Goal: Information Seeking & Learning: Compare options

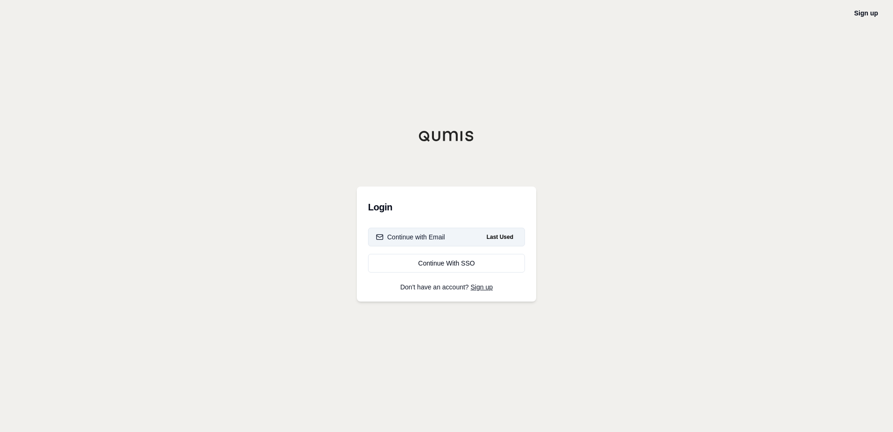
click at [454, 237] on button "Continue with Email Last Used" at bounding box center [446, 236] width 157 height 19
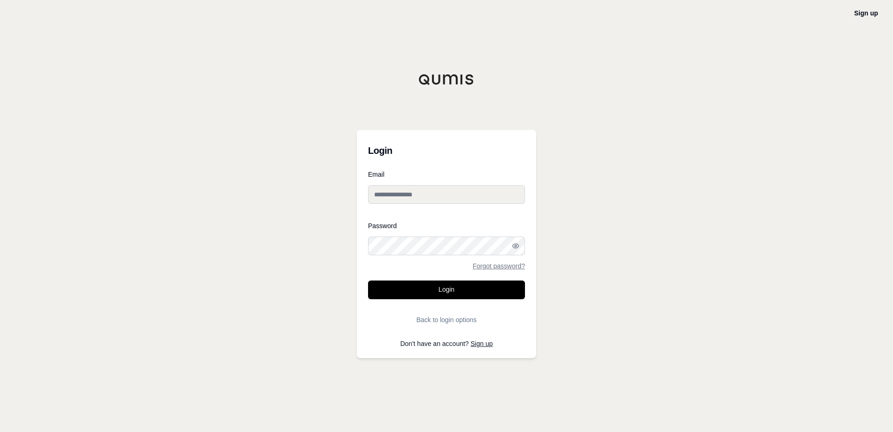
type input "**********"
click at [443, 291] on button "Login" at bounding box center [446, 289] width 157 height 19
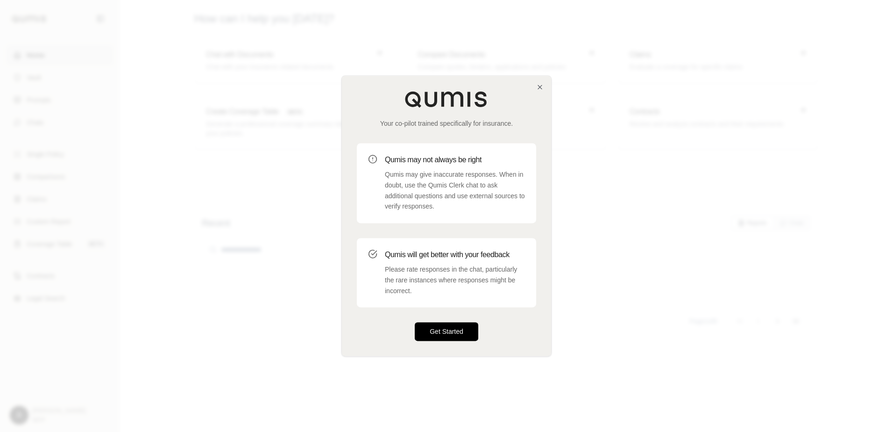
click at [449, 332] on button "Get Started" at bounding box center [447, 331] width 64 height 19
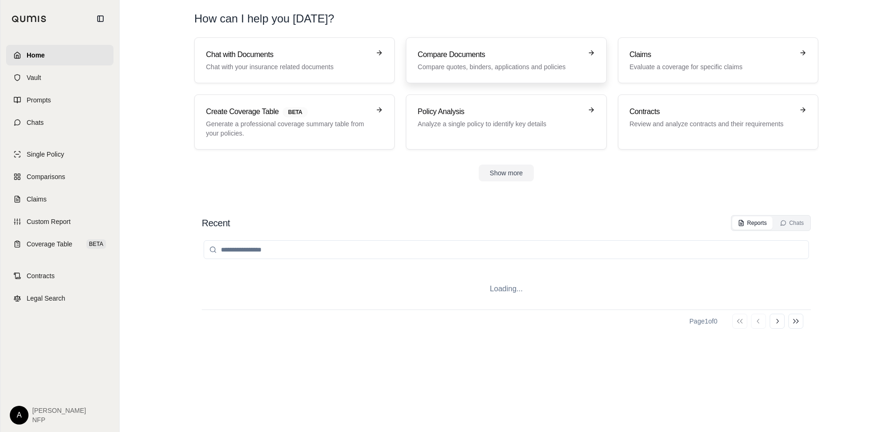
click at [480, 65] on p "Compare quotes, binders, applications and policies" at bounding box center [500, 66] width 164 height 9
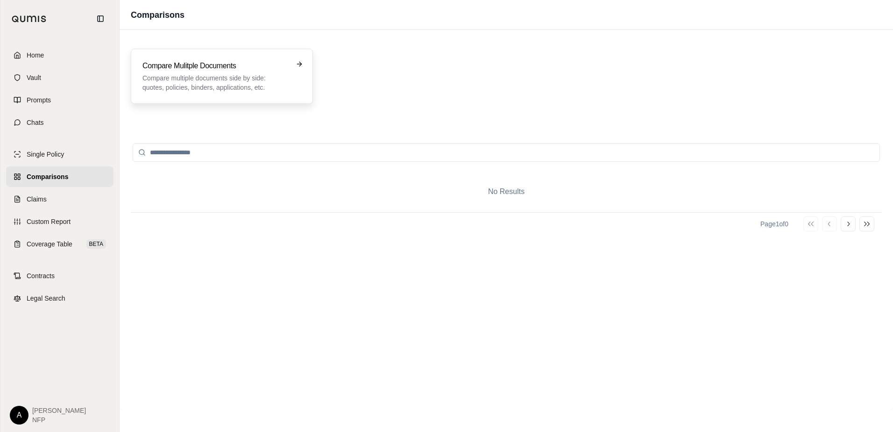
click at [217, 75] on p "Compare multiple documents side by side: quotes, policies, binders, application…" at bounding box center [215, 82] width 146 height 19
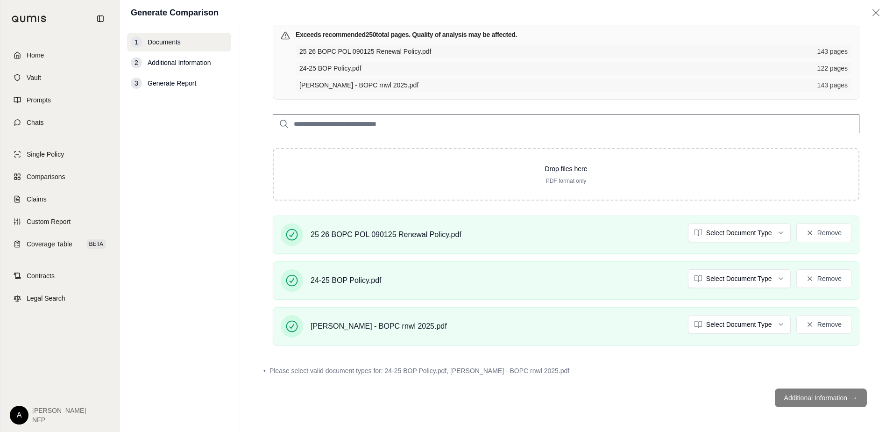
scroll to position [74, 0]
click at [820, 324] on button "Remove" at bounding box center [823, 322] width 55 height 19
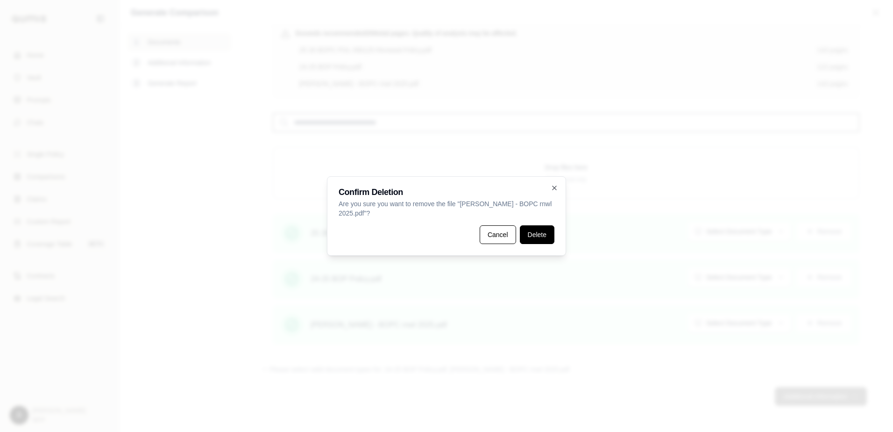
click at [540, 241] on button "Delete" at bounding box center [537, 234] width 35 height 19
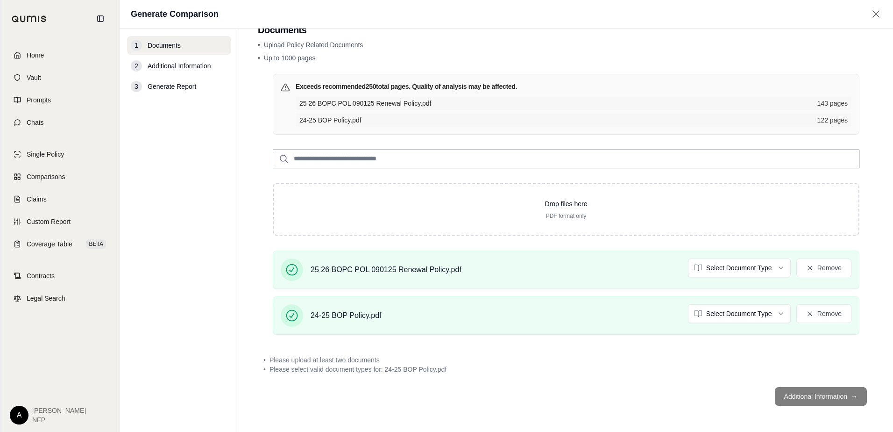
scroll to position [24, 0]
click at [737, 270] on html "Home Vault Prompts Chats Single Policy Comparisons Claims Custom Report Coverag…" at bounding box center [446, 216] width 893 height 432
click at [732, 312] on html "Home Vault Prompts Chats Single Policy Comparisons Claims Custom Report Coverag…" at bounding box center [446, 216] width 893 height 432
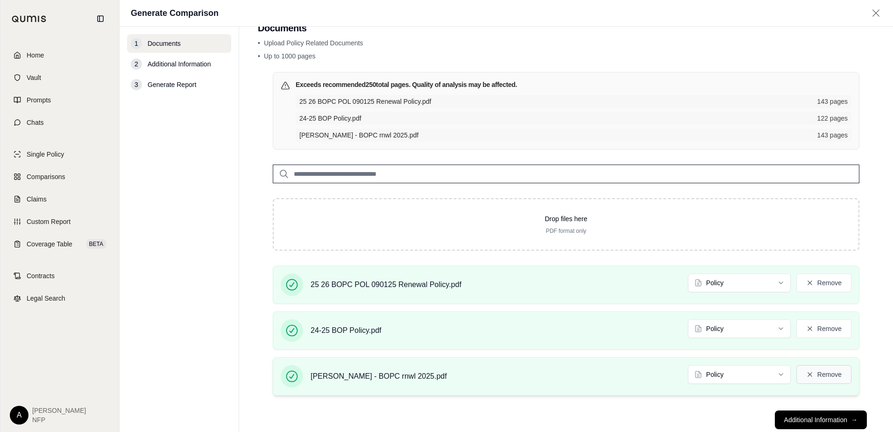
click at [815, 374] on button "Remove" at bounding box center [823, 374] width 55 height 19
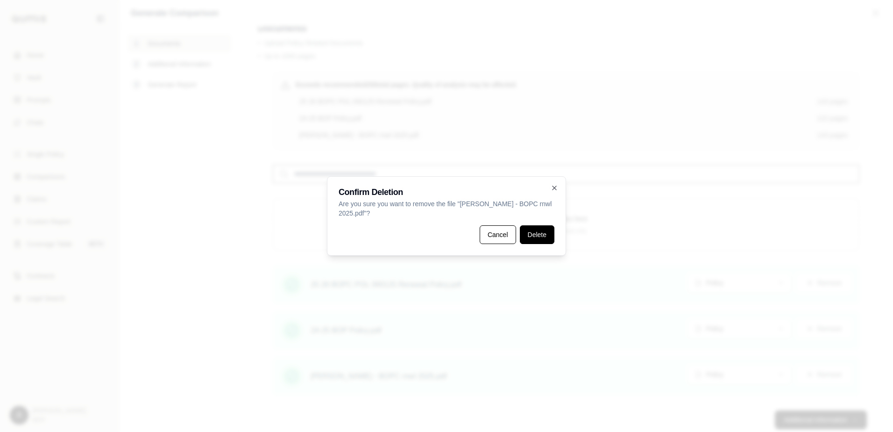
click at [533, 236] on button "Delete" at bounding box center [537, 234] width 35 height 19
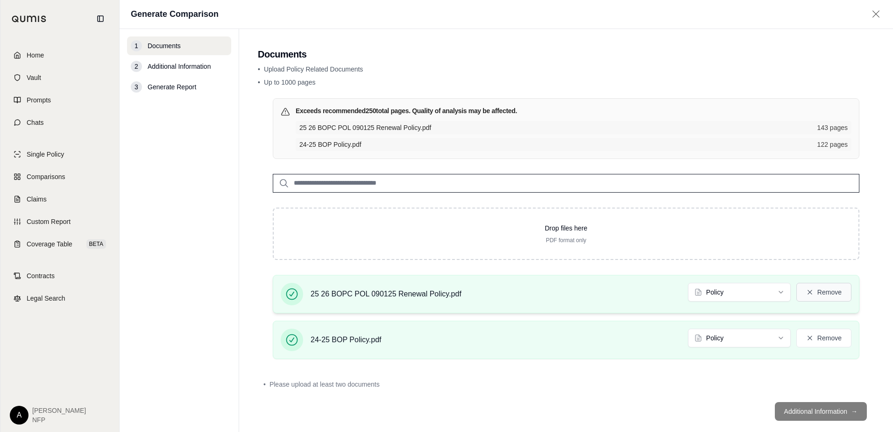
click at [820, 296] on button "Remove" at bounding box center [823, 292] width 55 height 19
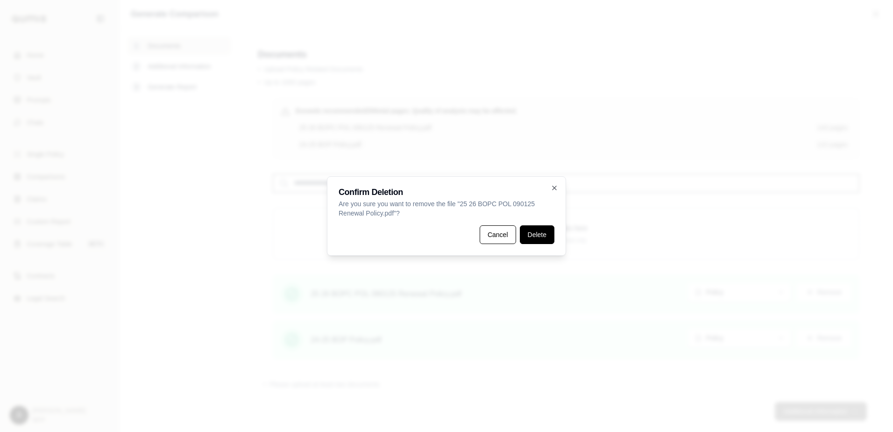
click at [537, 234] on button "Delete" at bounding box center [537, 234] width 35 height 19
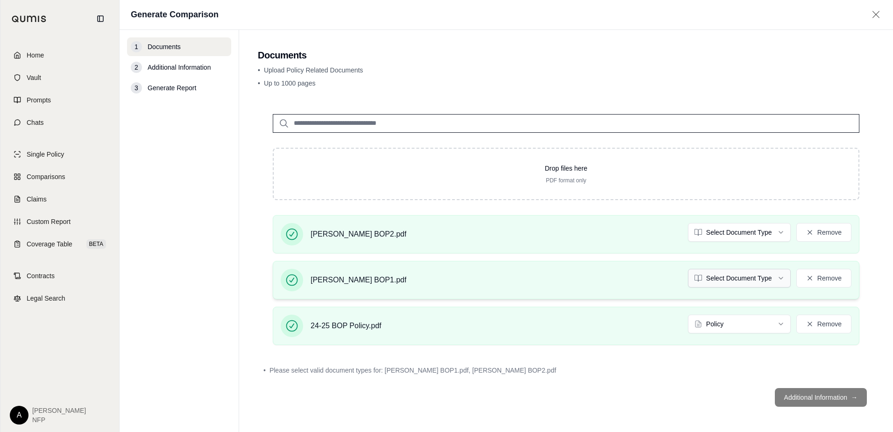
click at [721, 271] on html "Home Vault Prompts Chats Single Policy Comparisons Claims Custom Report Coverag…" at bounding box center [446, 216] width 893 height 432
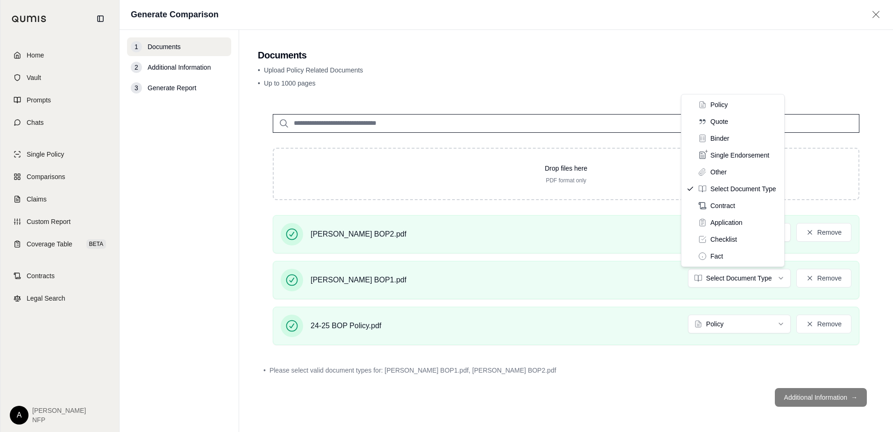
drag, startPoint x: 714, startPoint y: 105, endPoint x: 717, endPoint y: 116, distance: 12.1
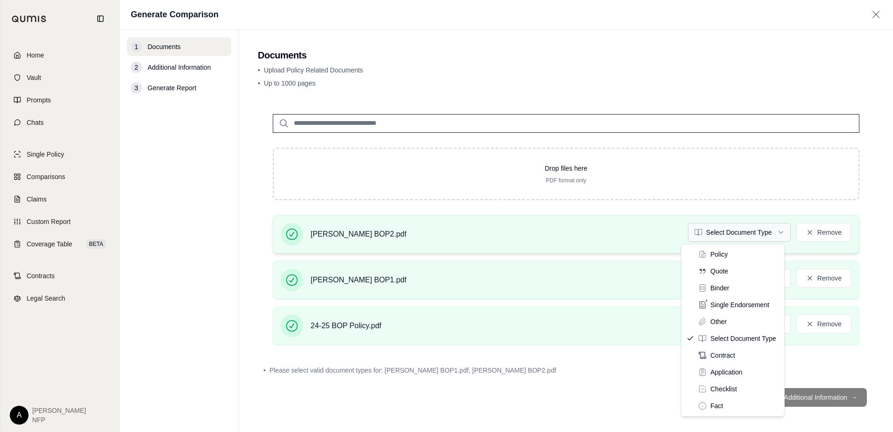
click at [727, 232] on html "Home Vault Prompts Chats Single Policy Comparisons Claims Custom Report Coverag…" at bounding box center [446, 216] width 893 height 432
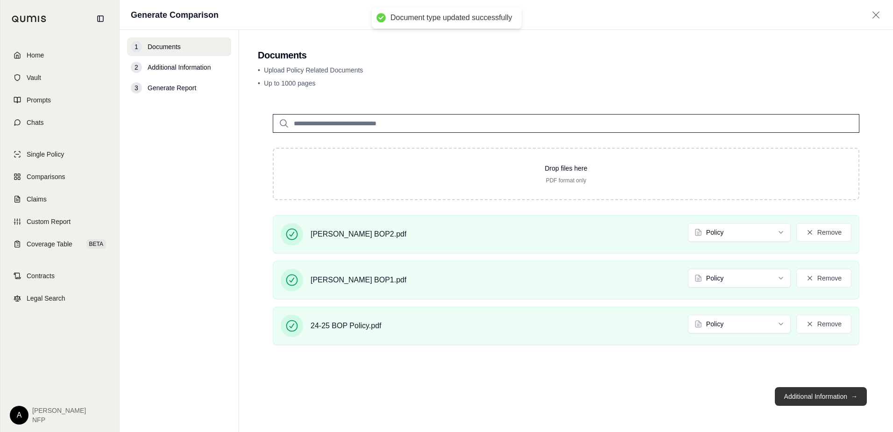
click at [823, 400] on button "Additional Information →" at bounding box center [821, 396] width 92 height 19
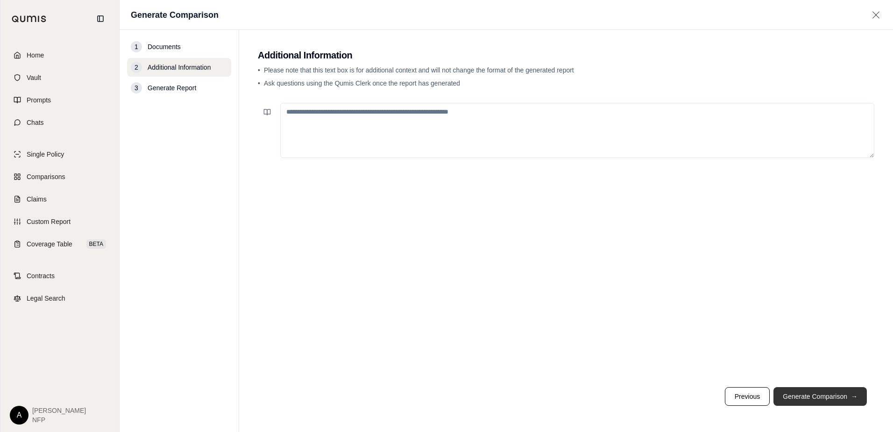
click at [834, 395] on button "Generate Comparison →" at bounding box center [819, 396] width 93 height 19
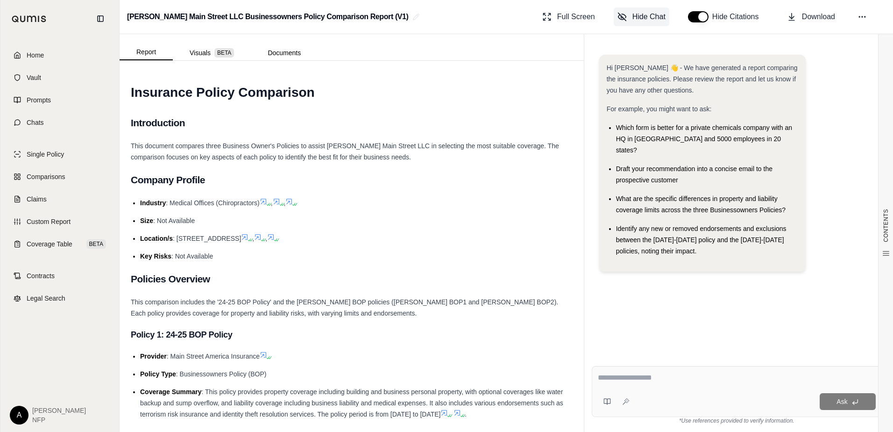
click at [647, 18] on span "Hide Chat" at bounding box center [648, 16] width 33 height 11
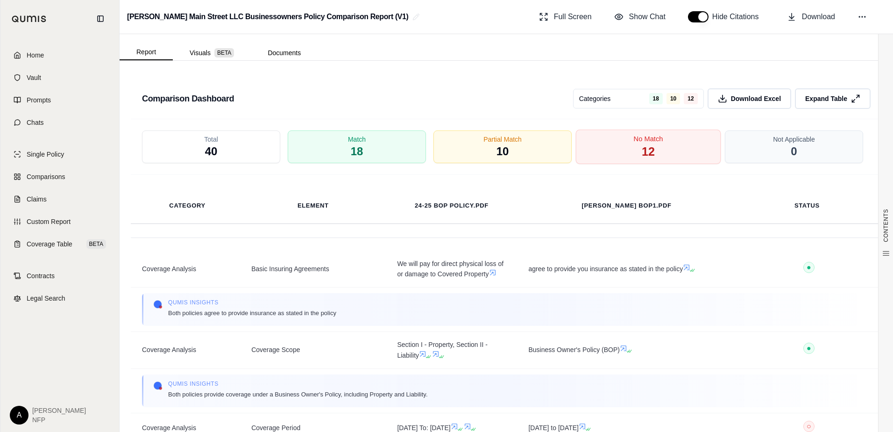
scroll to position [1704, 0]
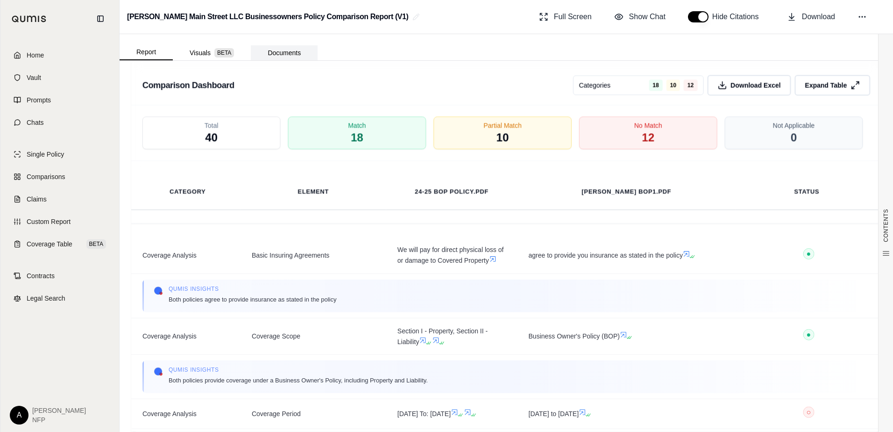
click at [283, 52] on button "Documents" at bounding box center [284, 52] width 67 height 15
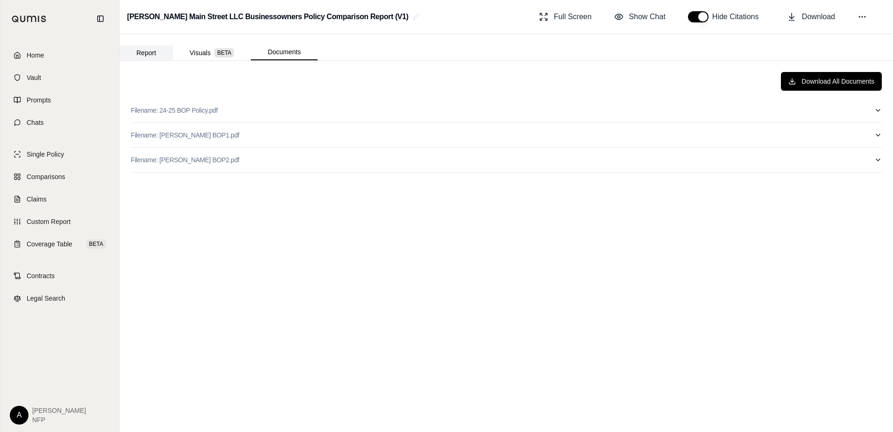
click at [143, 55] on button "Report" at bounding box center [146, 52] width 53 height 15
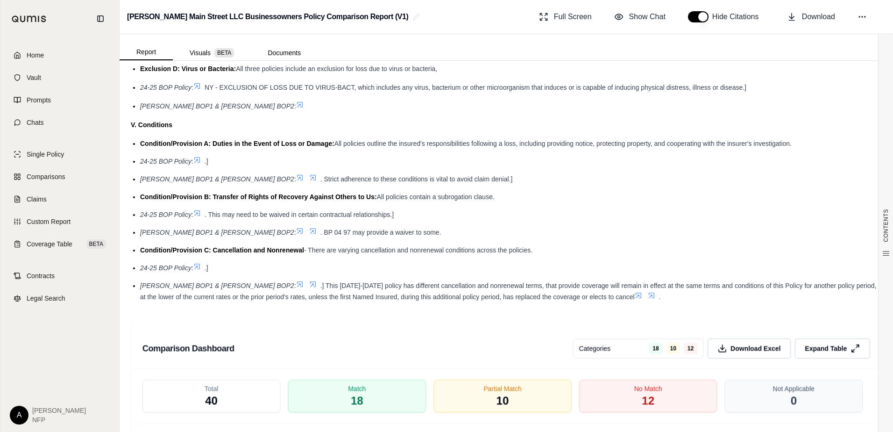
scroll to position [1588, 0]
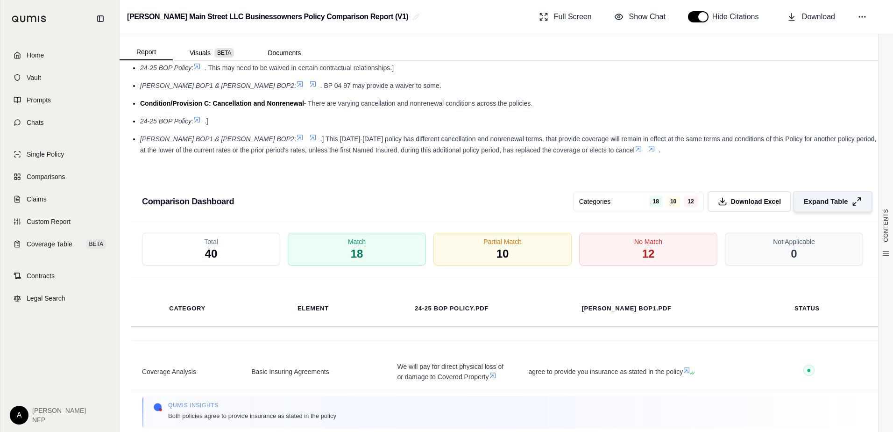
click at [827, 191] on button "Expand Table" at bounding box center [832, 201] width 79 height 21
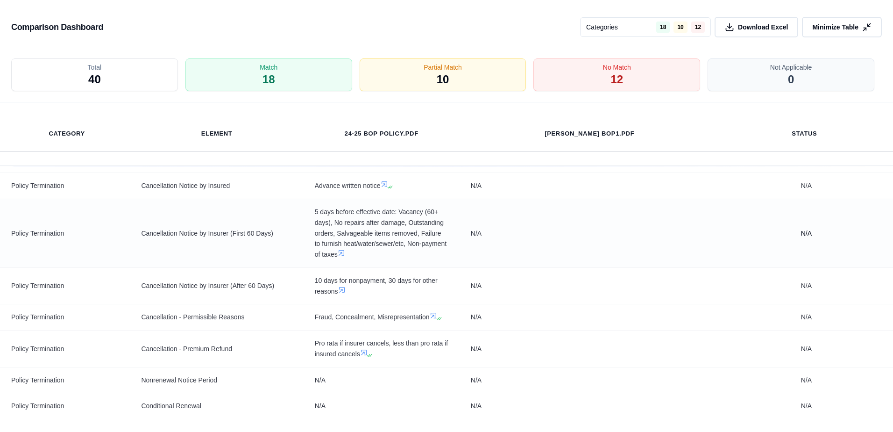
scroll to position [3598, 0]
